Goal: Task Accomplishment & Management: Use online tool/utility

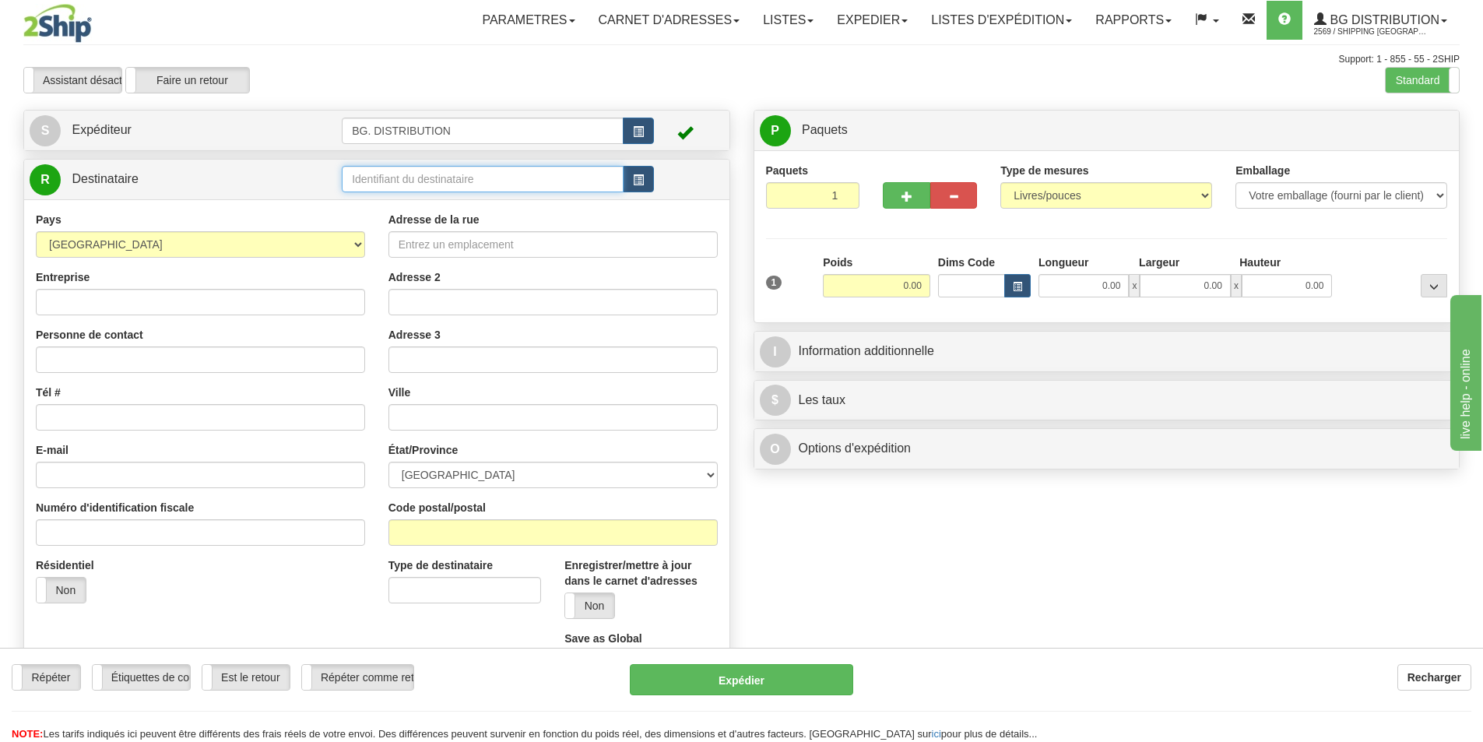
click at [419, 182] on input "text" at bounding box center [483, 179] width 282 height 26
click at [371, 204] on div "20370" at bounding box center [479, 203] width 267 height 17
type input "20370"
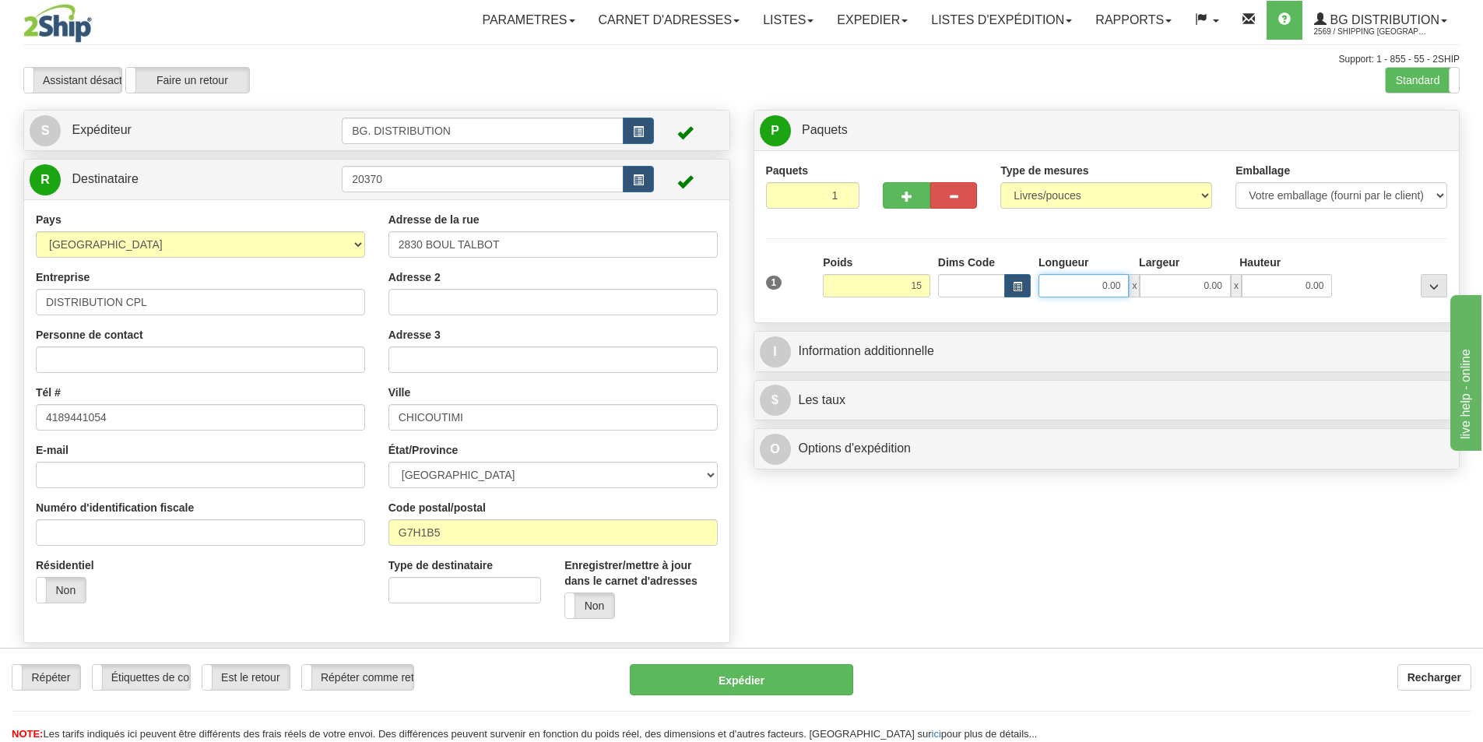
type input "15.00"
click at [1105, 280] on input "0.00" at bounding box center [1083, 285] width 90 height 23
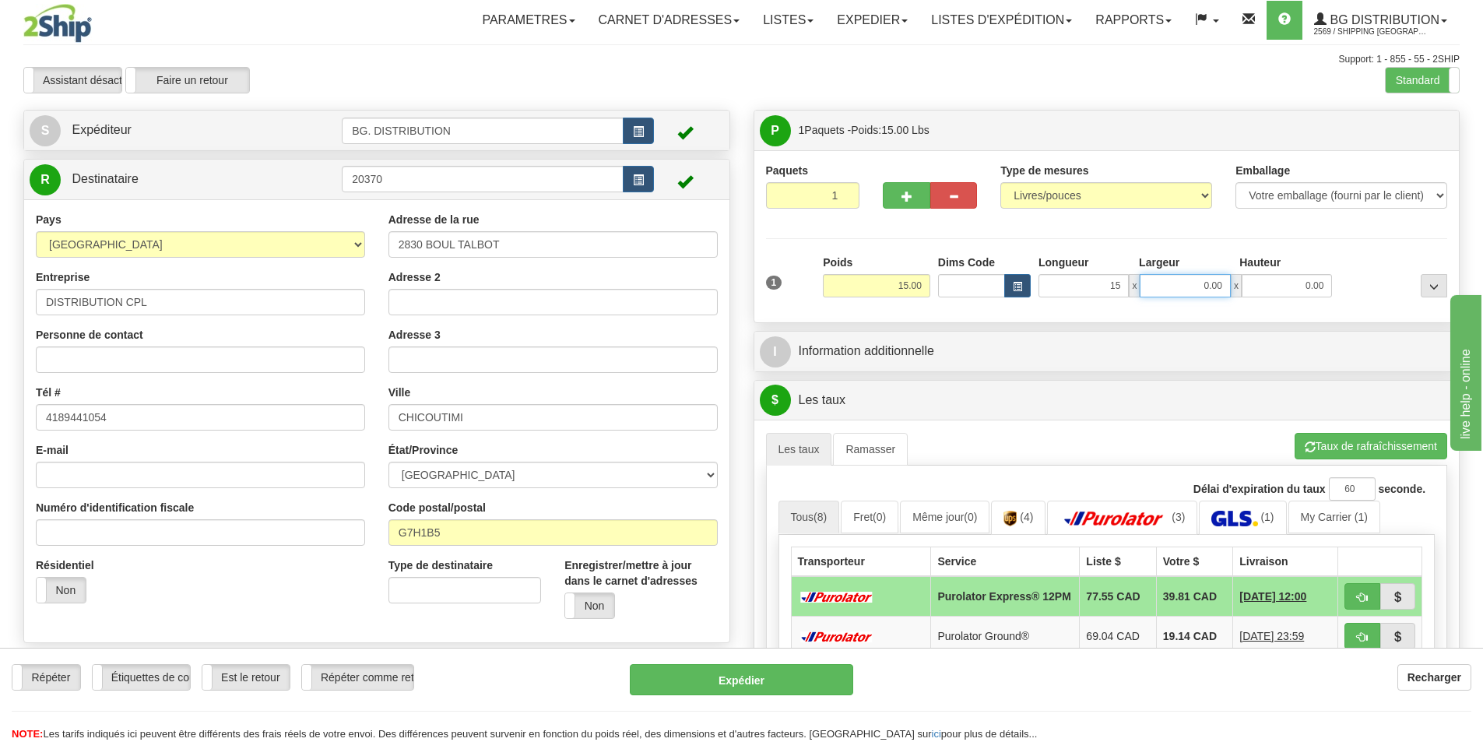
type input "15.00"
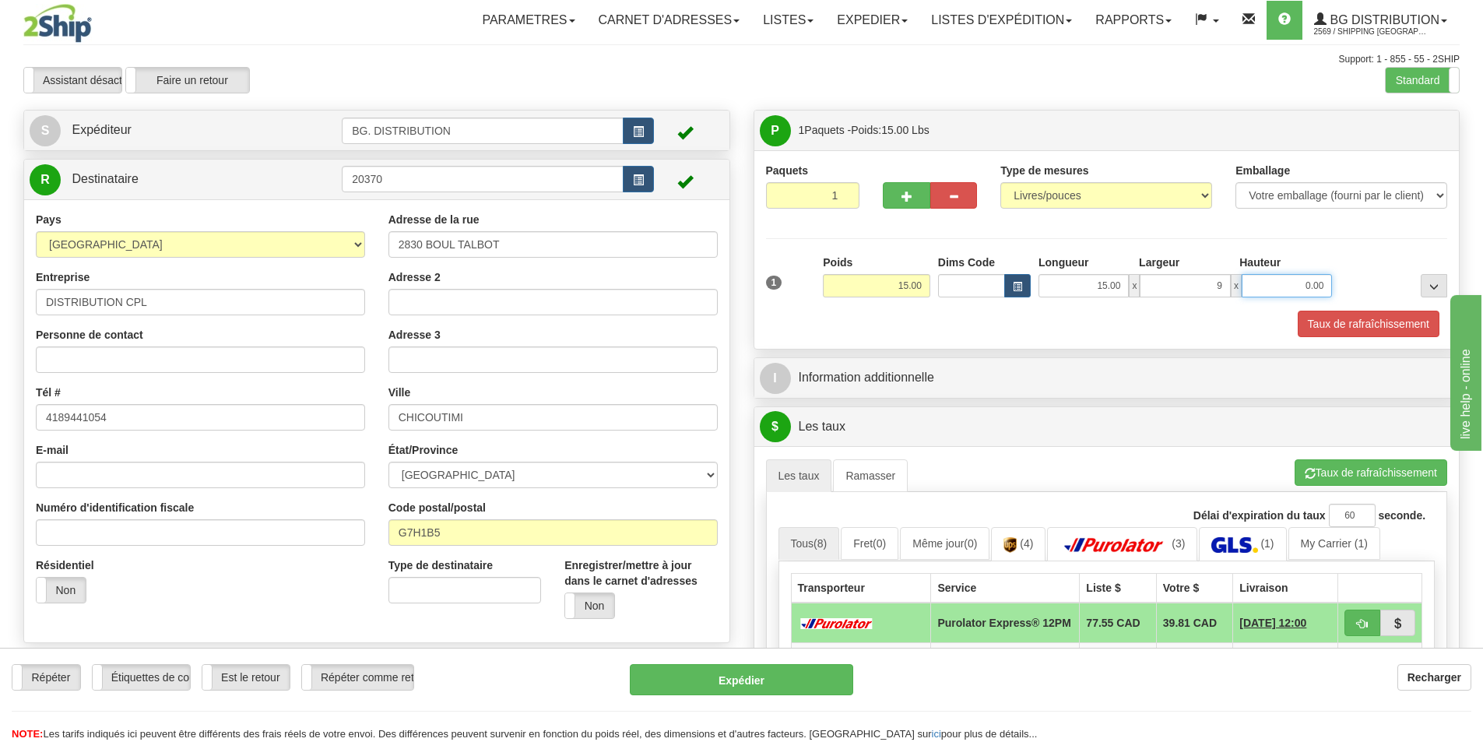
type input "9.00"
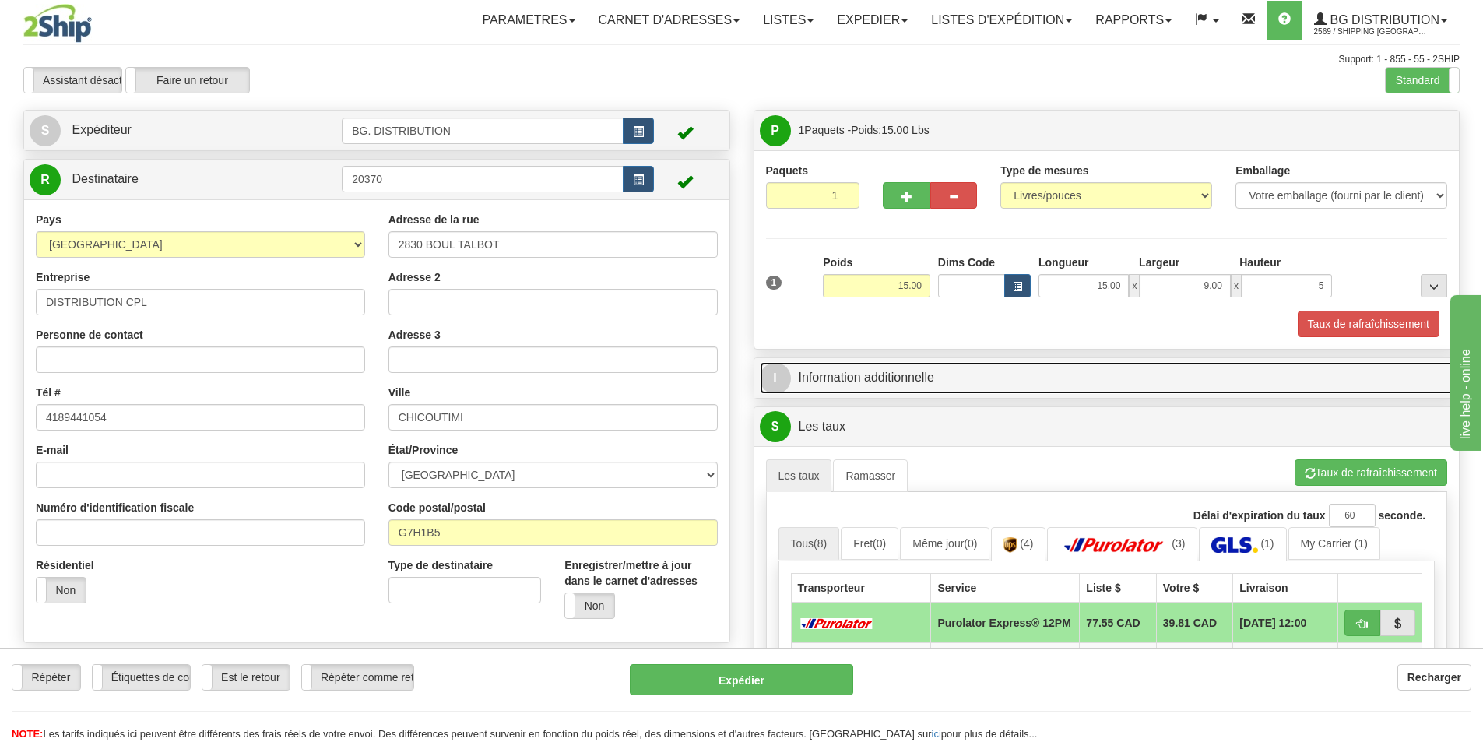
type input "5.00"
click at [855, 378] on link "I Information additionnelle" at bounding box center [1107, 378] width 694 height 32
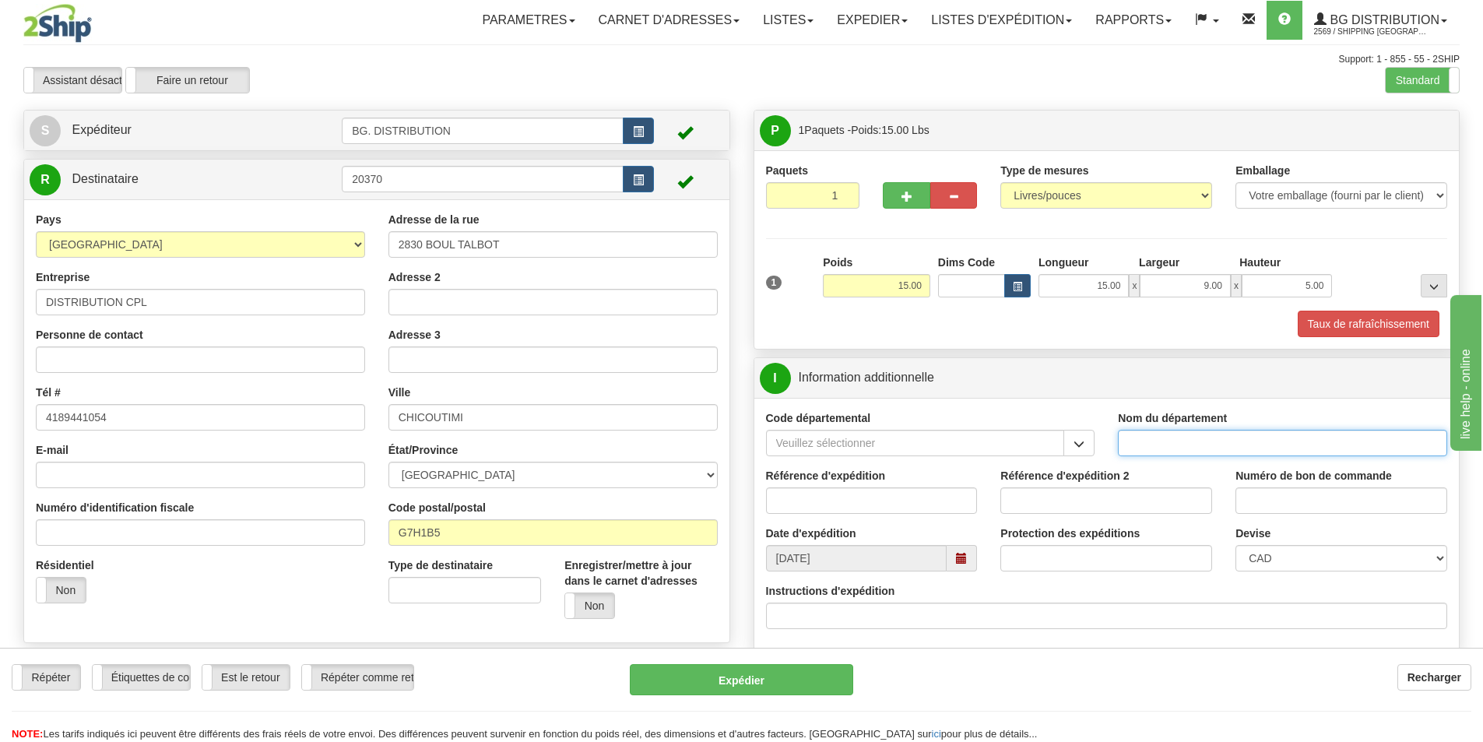
click at [1150, 440] on input "Nom du département" at bounding box center [1282, 443] width 329 height 26
type input "."
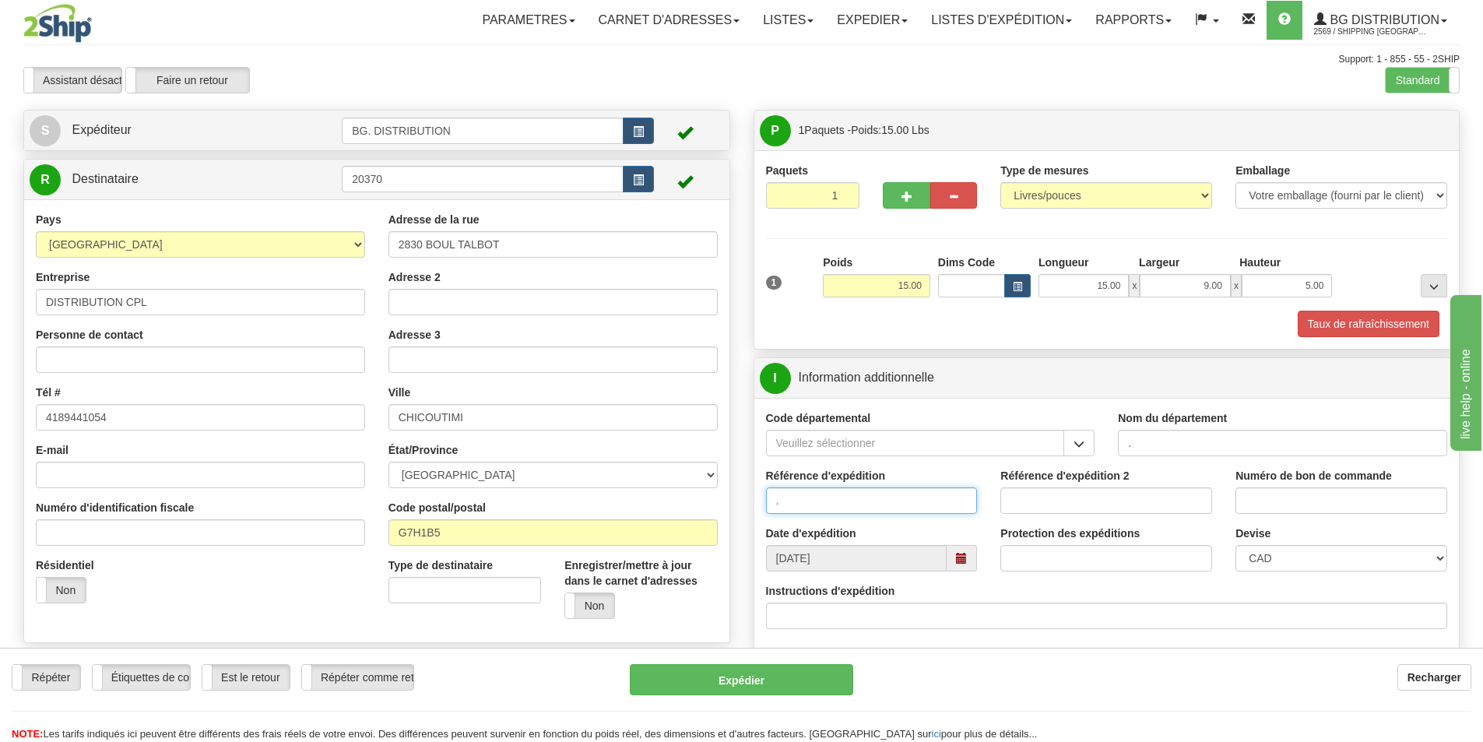
type input "."
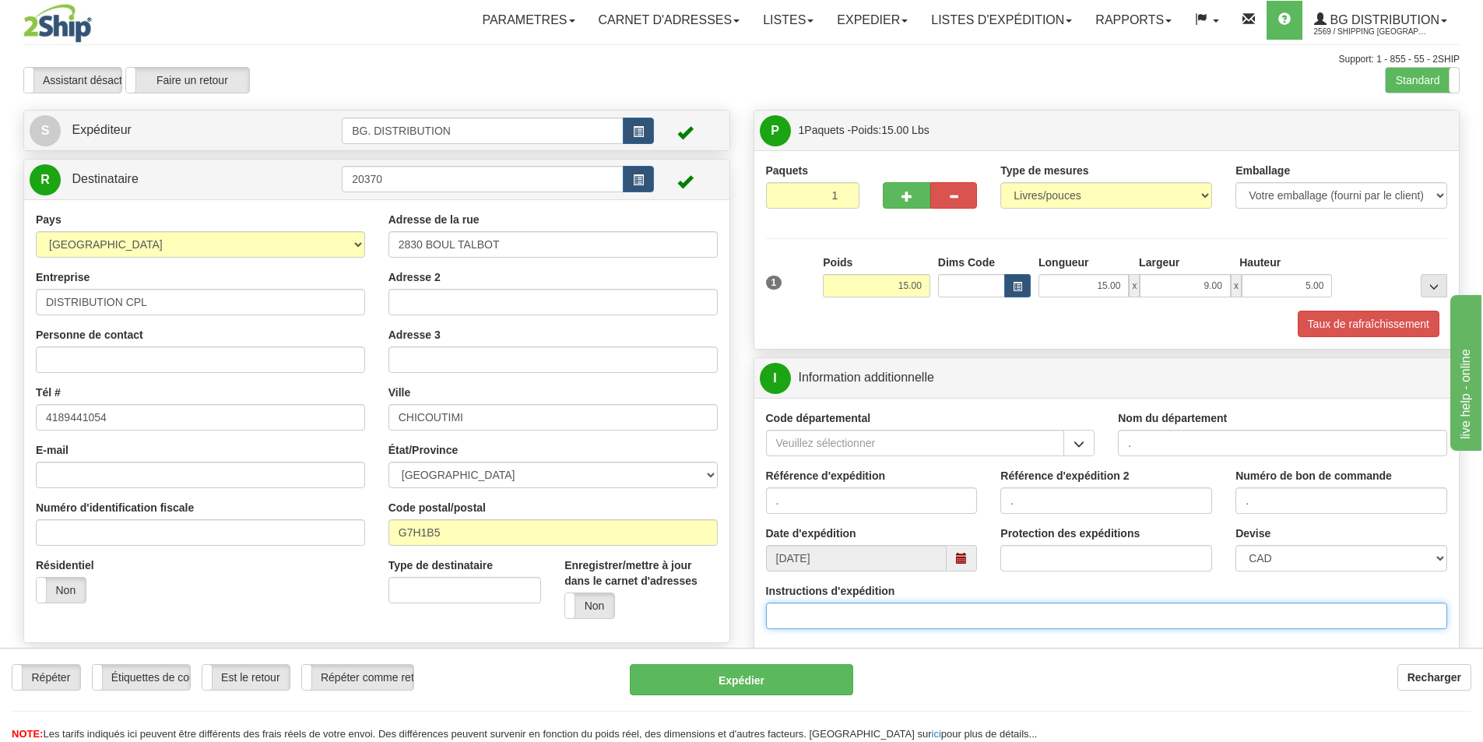
click at [950, 610] on input "Instructions d'expédition" at bounding box center [1107, 615] width 682 height 26
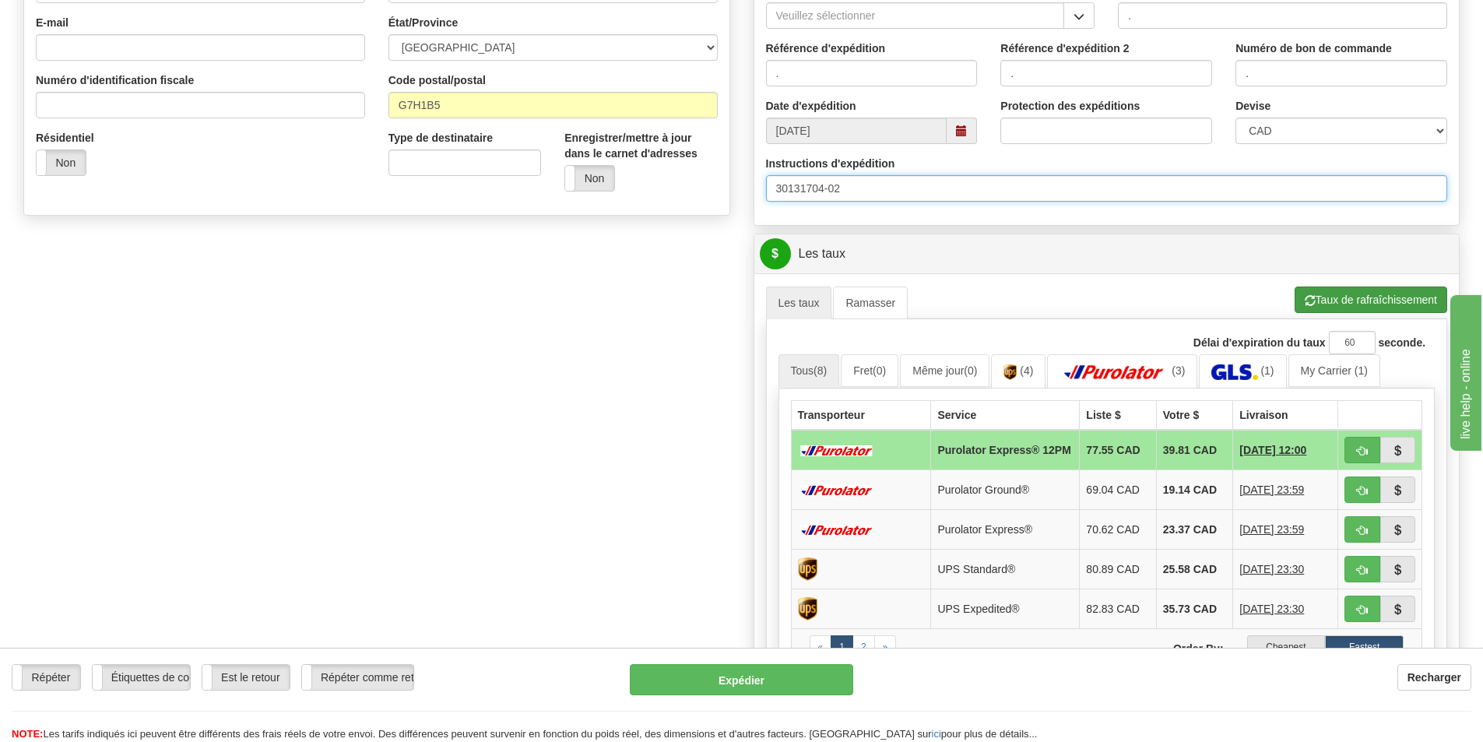
scroll to position [467, 0]
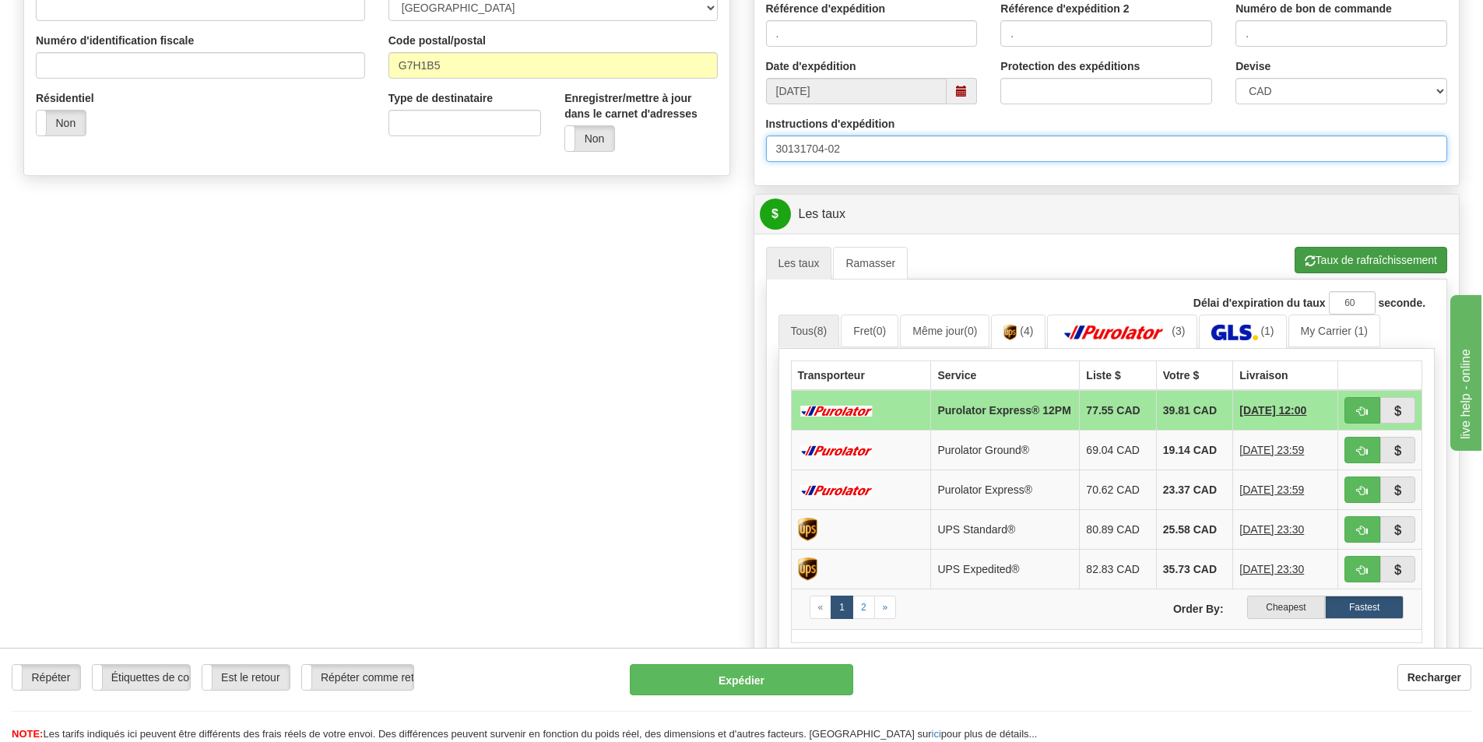
type input "30131704-02"
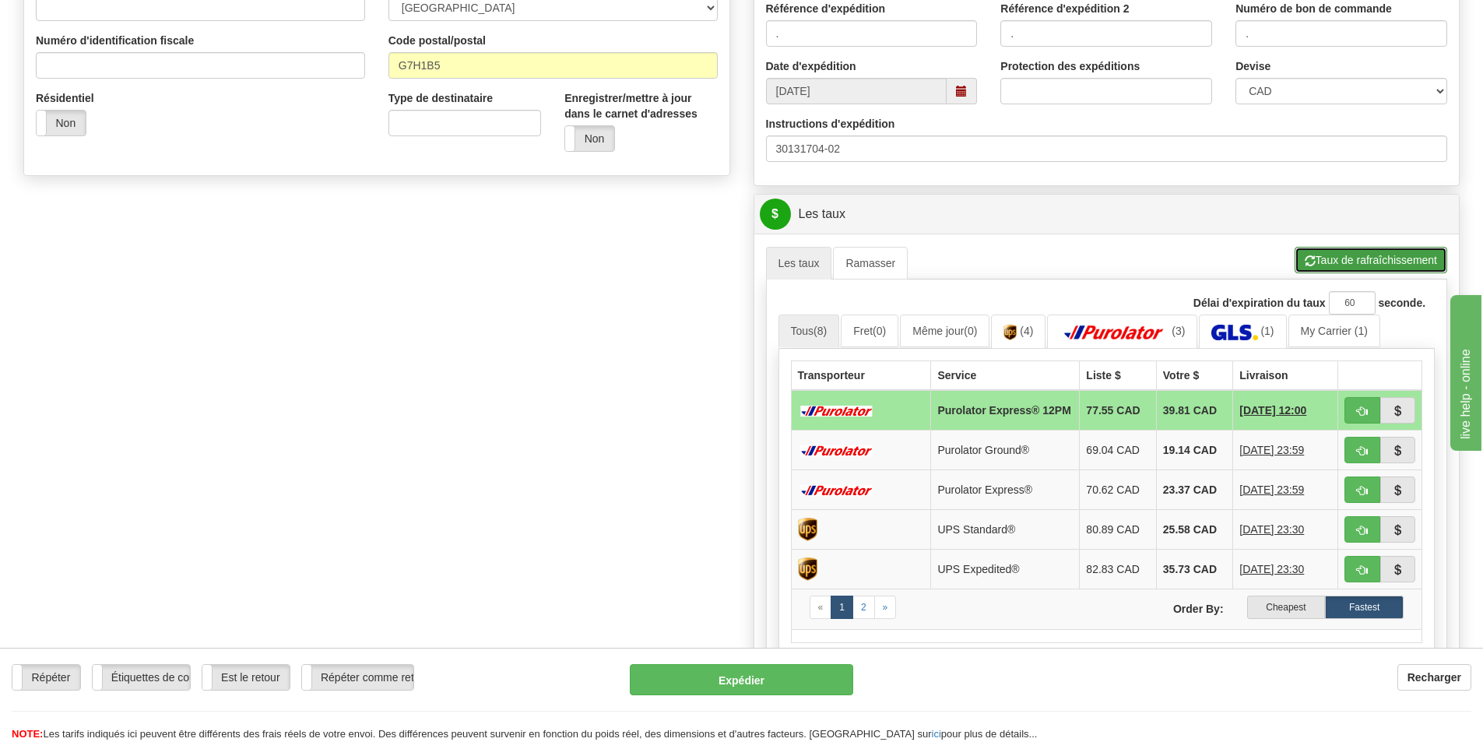
click at [1406, 258] on button "Taux de rafraîchissement" at bounding box center [1370, 260] width 153 height 26
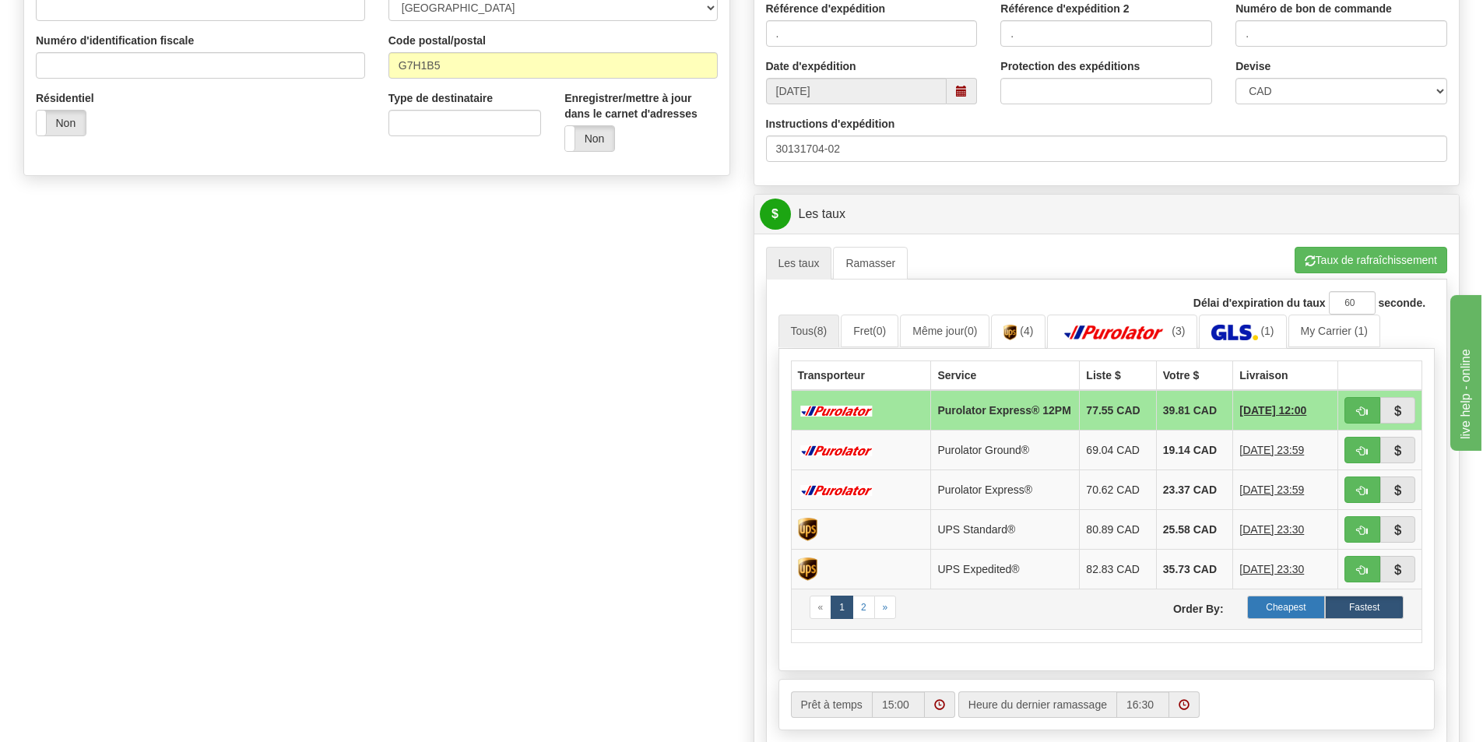
click at [1276, 614] on label "Cheapest" at bounding box center [1286, 606] width 79 height 23
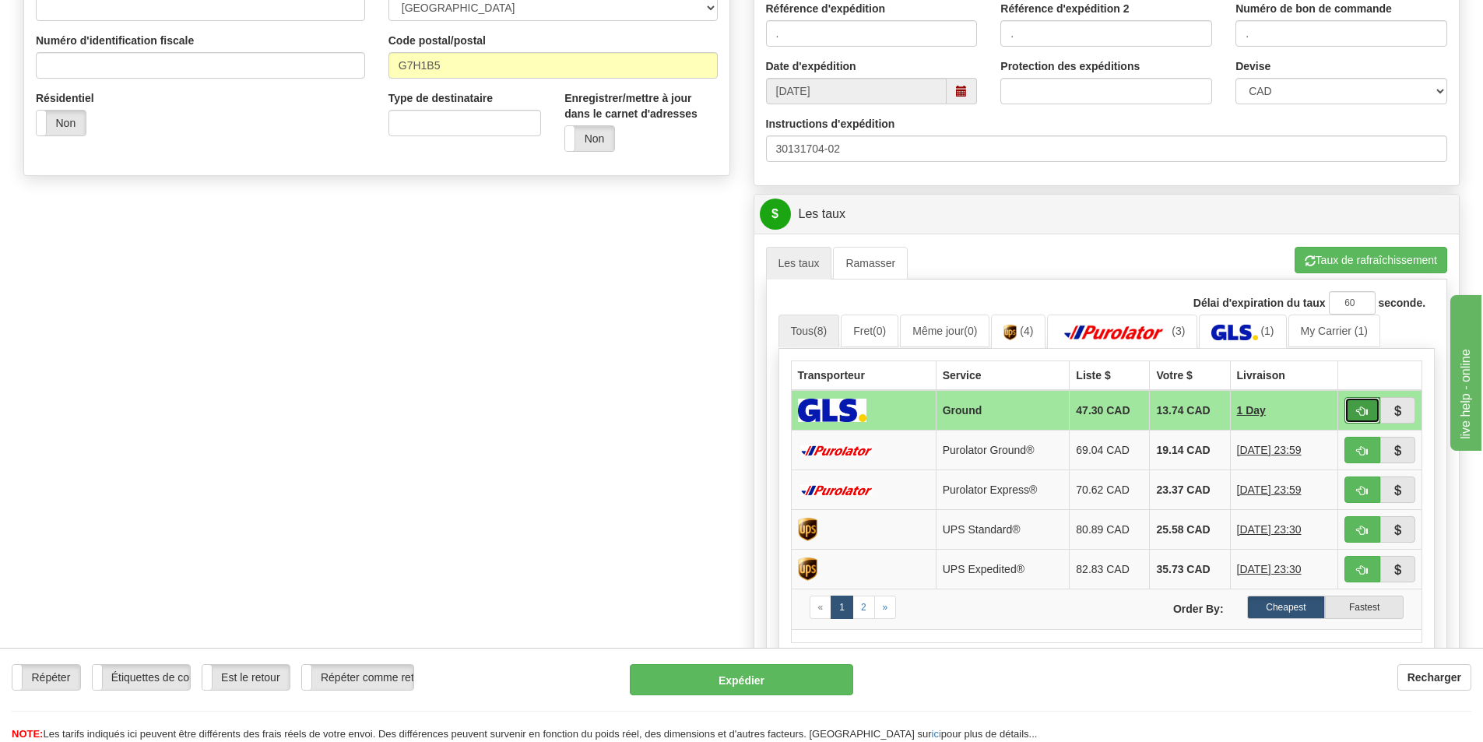
click at [1353, 409] on button "button" at bounding box center [1362, 410] width 36 height 26
type input "1"
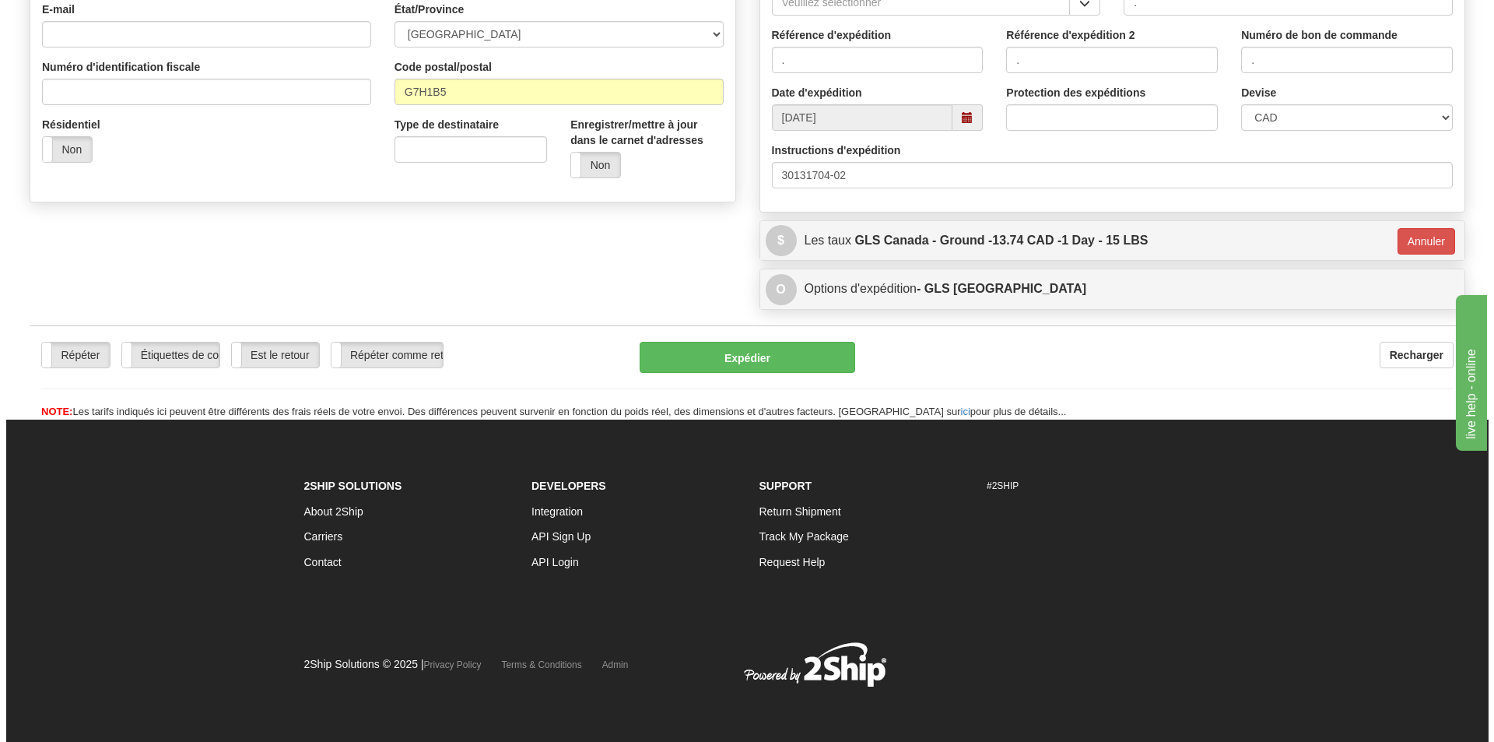
scroll to position [441, 0]
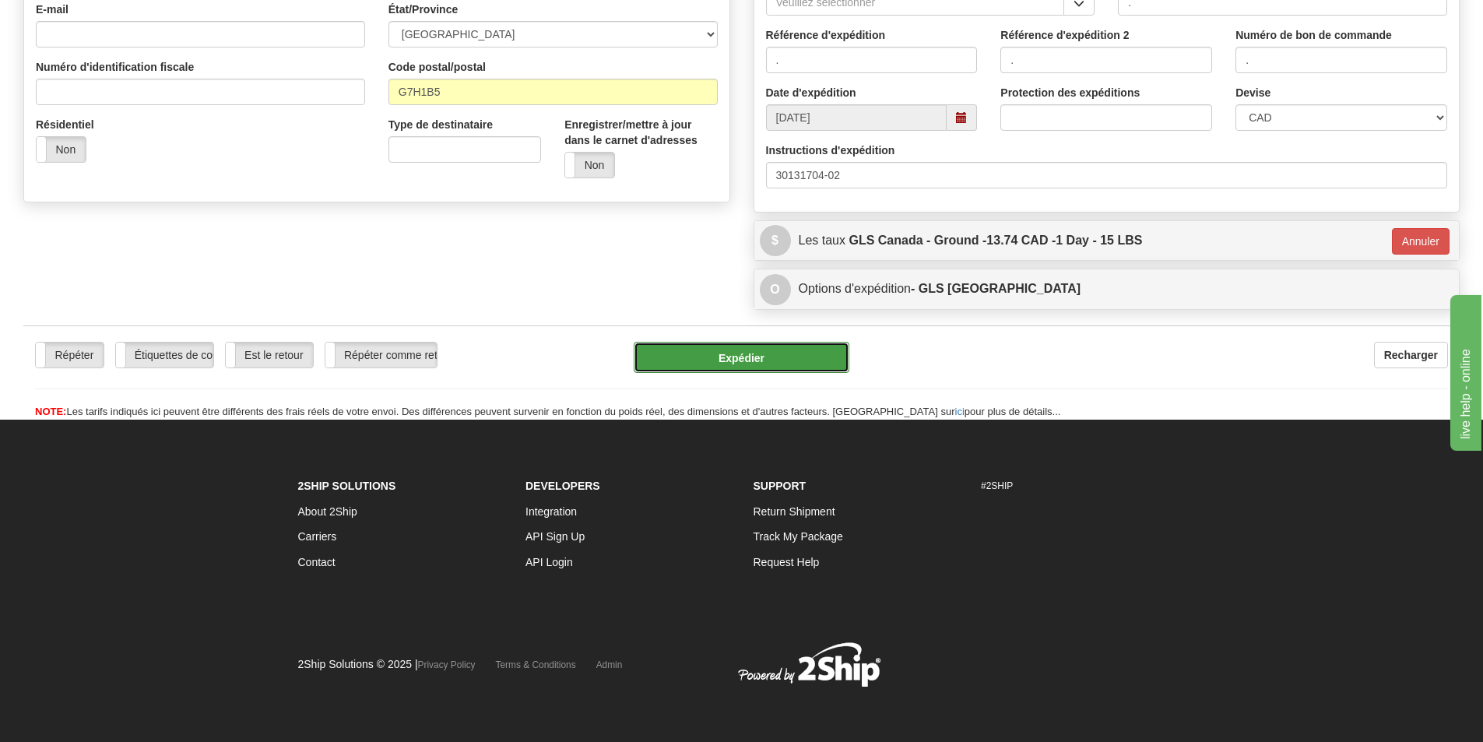
click at [723, 353] on button "Expédier" at bounding box center [742, 357] width 216 height 31
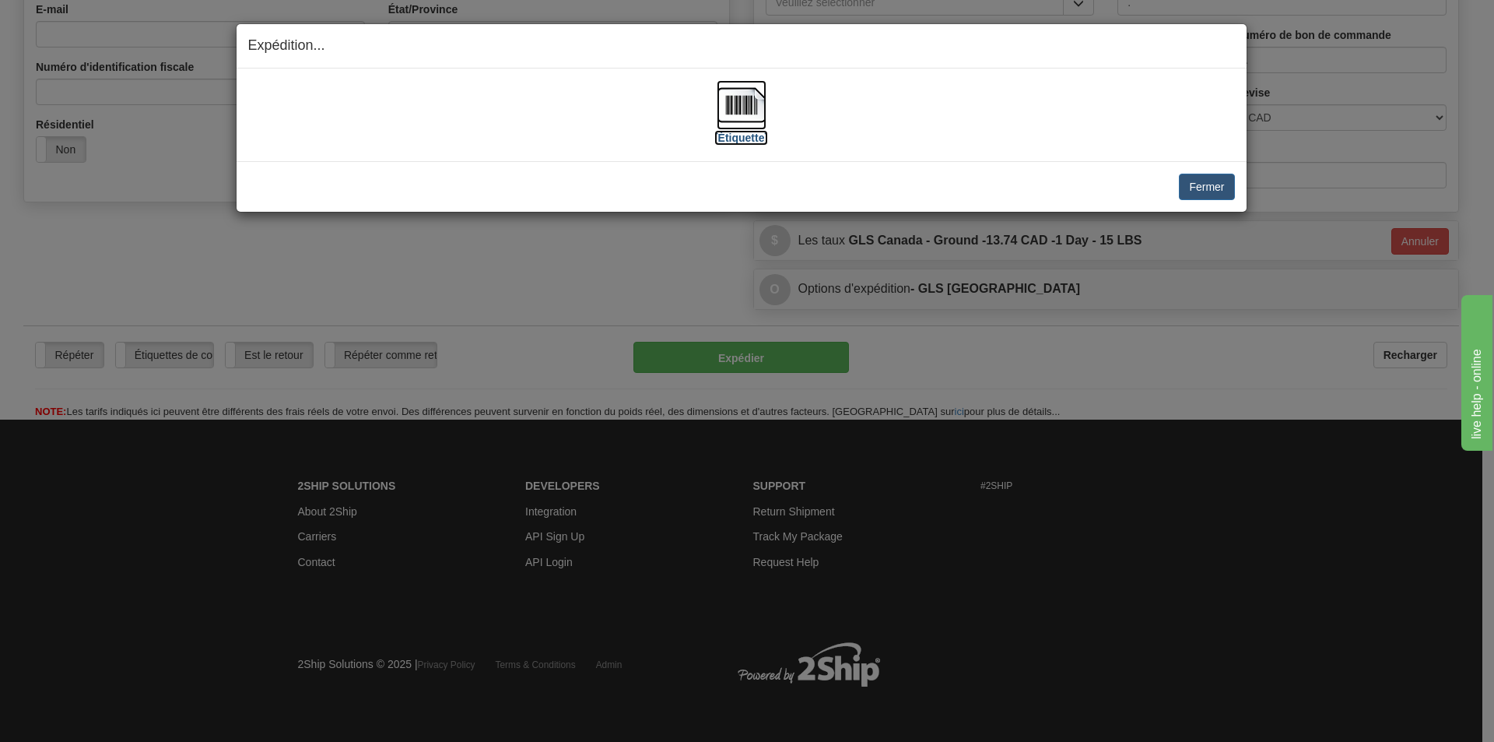
click at [733, 118] on img at bounding box center [742, 105] width 50 height 50
